Goal: Navigation & Orientation: Find specific page/section

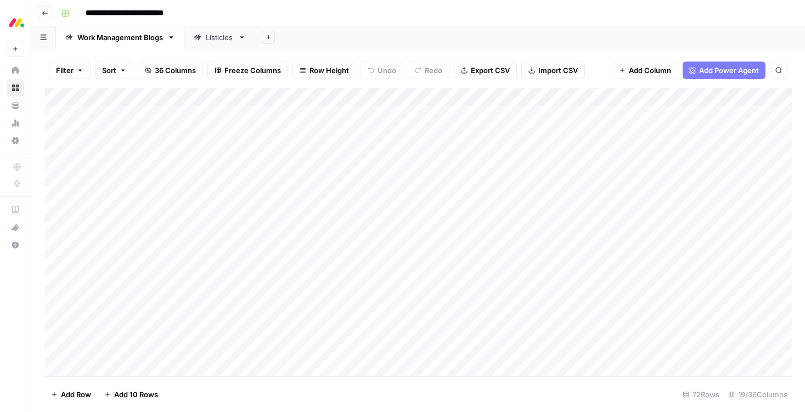
click at [172, 35] on icon "button" at bounding box center [171, 37] width 8 height 8
click at [385, 9] on div "**********" at bounding box center [426, 13] width 738 height 18
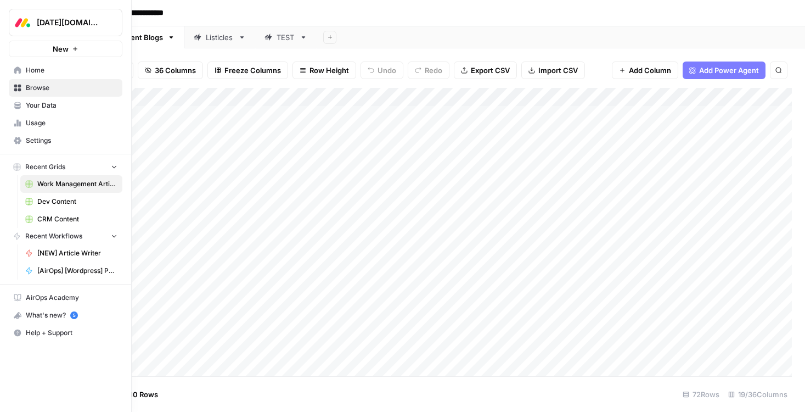
click at [65, 185] on span "Work Management Article Grid" at bounding box center [77, 184] width 80 height 10
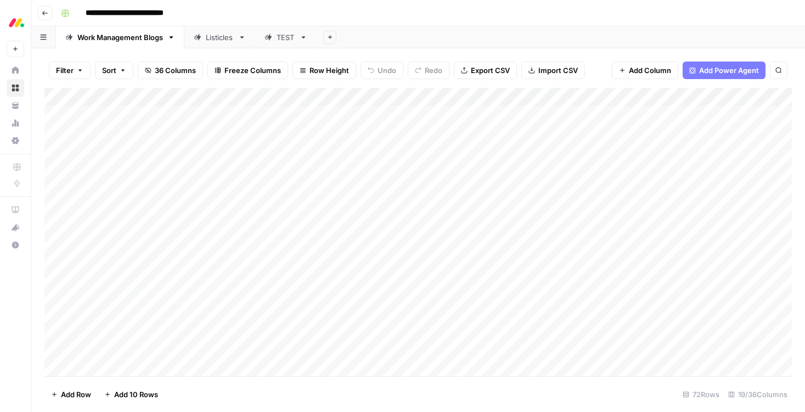
click at [224, 36] on div "Listicles" at bounding box center [220, 37] width 28 height 11
click at [596, 173] on div "Add Column" at bounding box center [418, 232] width 748 height 288
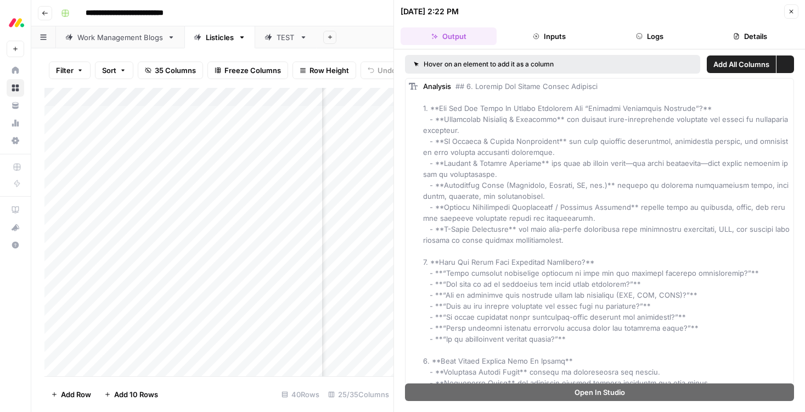
click at [789, 14] on icon "button" at bounding box center [791, 11] width 7 height 7
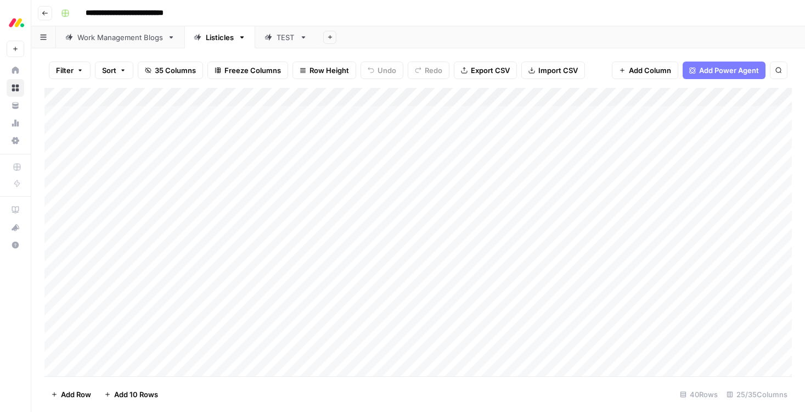
click at [132, 36] on div "Work Management Blogs" at bounding box center [120, 37] width 86 height 11
click at [220, 36] on div "Listicles" at bounding box center [220, 37] width 28 height 11
